Goal: Find contact information: Find contact information

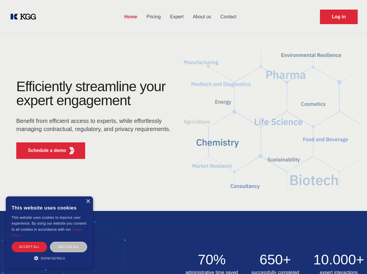
click at [183, 137] on div "Efficiently streamline your expert engagement Benefit from efficient access to …" at bounding box center [95, 122] width 177 height 84
click at [44, 150] on p "Schedule a demo" at bounding box center [47, 150] width 38 height 7
click at [88, 201] on div "× This website uses cookies This website uses cookies to improve user experienc…" at bounding box center [49, 232] width 87 height 72
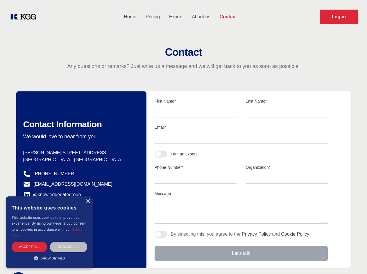
click at [29, 246] on div "Accept all" at bounding box center [29, 247] width 35 height 10
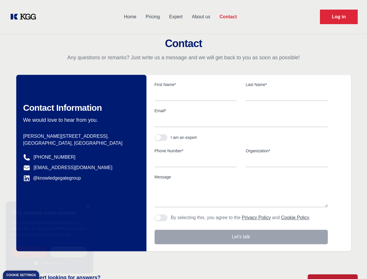
click at [69, 246] on div "Decline all" at bounding box center [68, 251] width 37 height 10
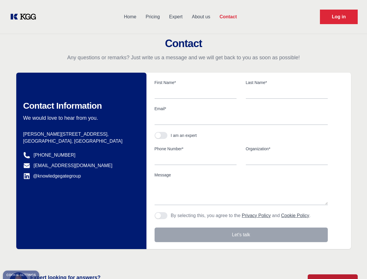
click at [49, 258] on main "Contact Any questions or remarks? Just write us a message and we will get back …" at bounding box center [183, 151] width 367 height 302
